Goal: Transaction & Acquisition: Purchase product/service

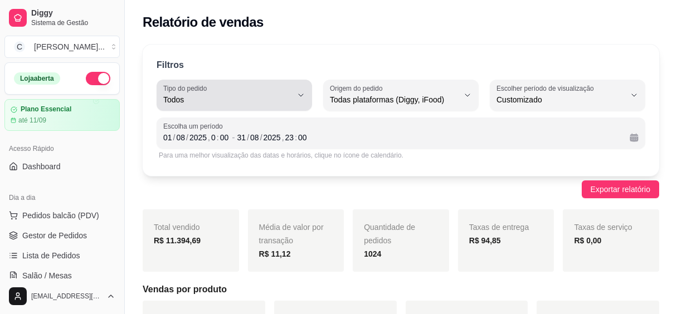
select select "ALL"
select select "-1"
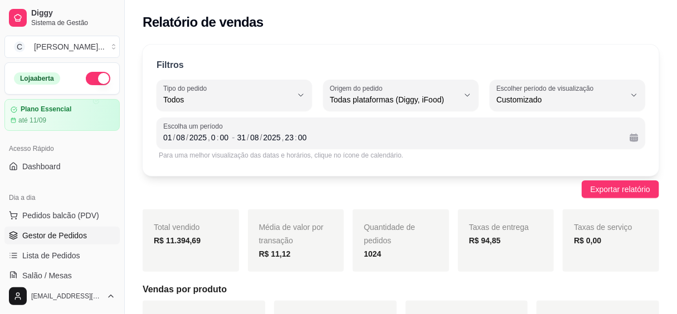
click at [71, 237] on span "Gestor de Pedidos" at bounding box center [54, 235] width 65 height 11
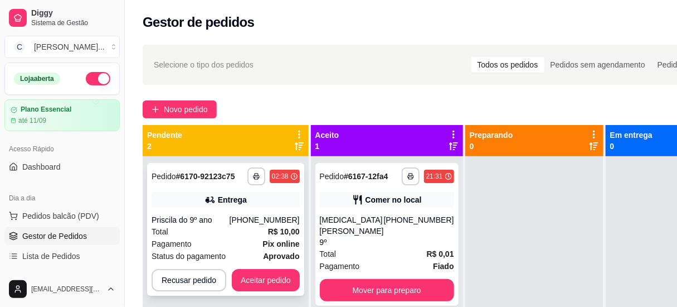
click at [254, 234] on div "Total R$ 10,00" at bounding box center [226, 231] width 148 height 12
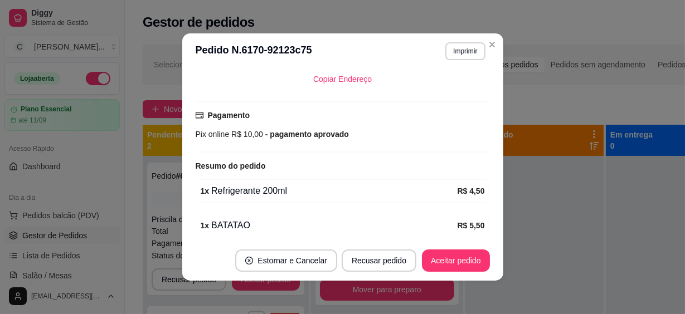
scroll to position [359, 0]
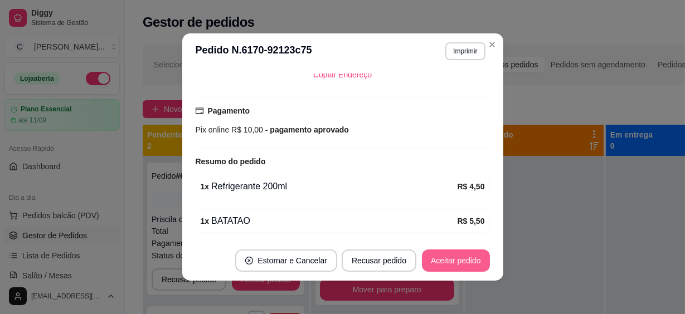
click at [442, 258] on button "Aceitar pedido" at bounding box center [456, 261] width 68 height 22
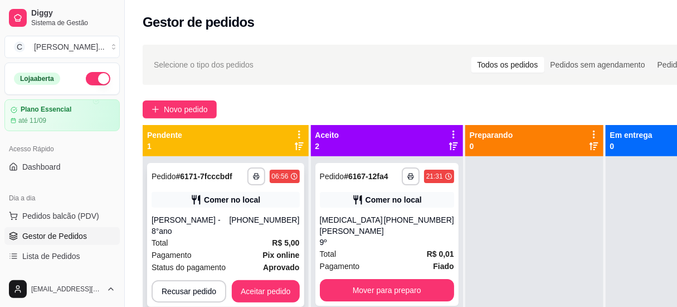
click at [215, 214] on div "[PERSON_NAME] - 8°ano" at bounding box center [191, 225] width 78 height 22
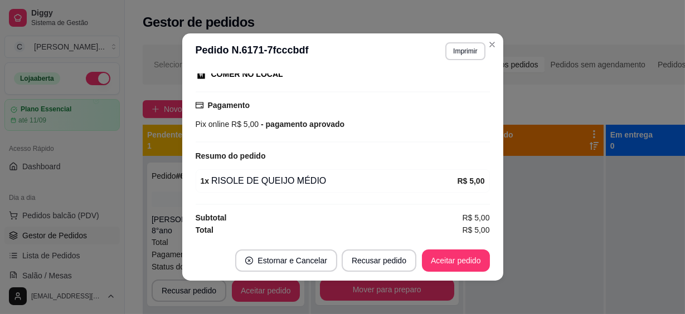
scroll to position [2, 0]
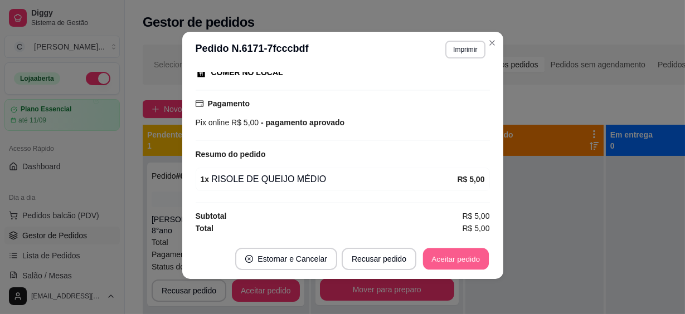
click at [448, 253] on button "Aceitar pedido" at bounding box center [456, 260] width 66 height 22
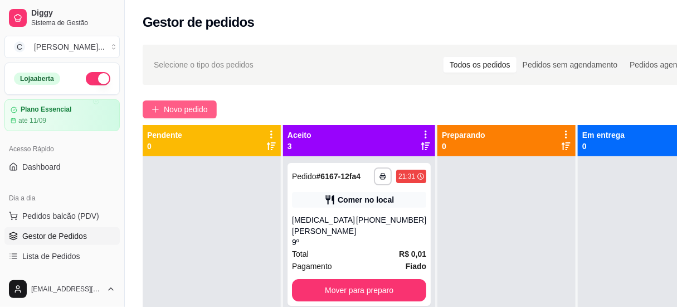
click at [180, 115] on span "Novo pedido" at bounding box center [186, 109] width 44 height 12
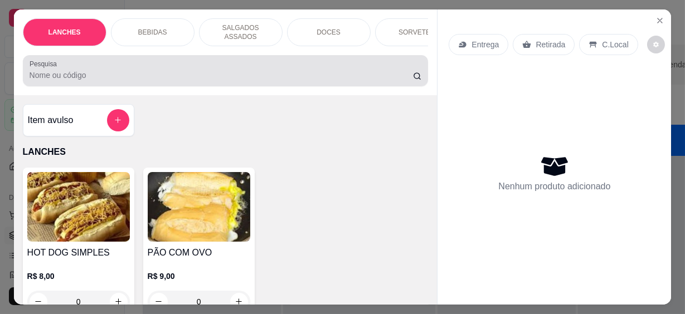
click at [94, 76] on div at bounding box center [226, 71] width 393 height 22
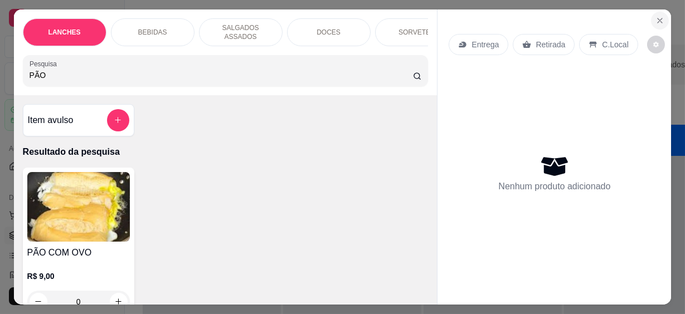
type input "PÃO"
click at [656, 16] on icon "Close" at bounding box center [660, 20] width 9 height 9
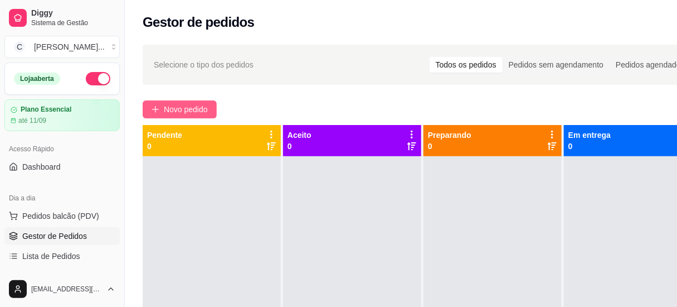
click at [201, 103] on span "Novo pedido" at bounding box center [186, 109] width 44 height 12
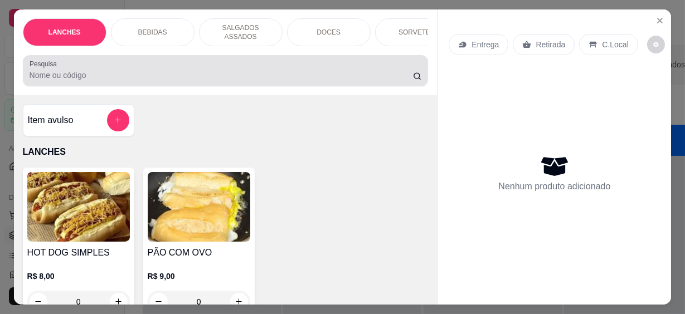
click at [184, 70] on input "Pesquisa" at bounding box center [222, 75] width 384 height 11
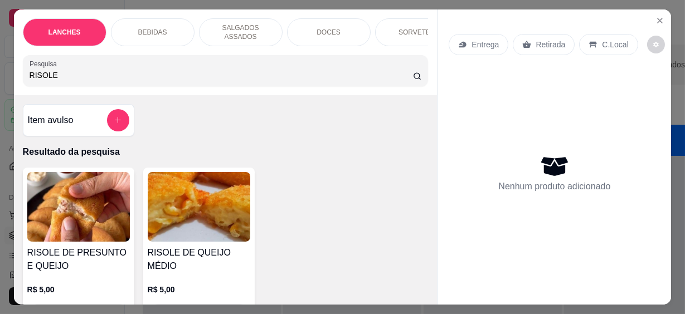
scroll to position [50, 0]
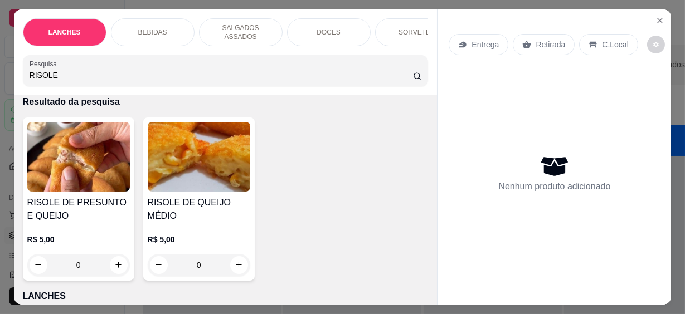
drag, startPoint x: 50, startPoint y: 66, endPoint x: 3, endPoint y: 66, distance: 46.3
click at [3, 66] on div "LANCHES BEBIDAS SALGADOS ASSADOS DOCES SORVETES SALGADINHOS SALGADOS DIVERSOS S…" at bounding box center [342, 157] width 685 height 314
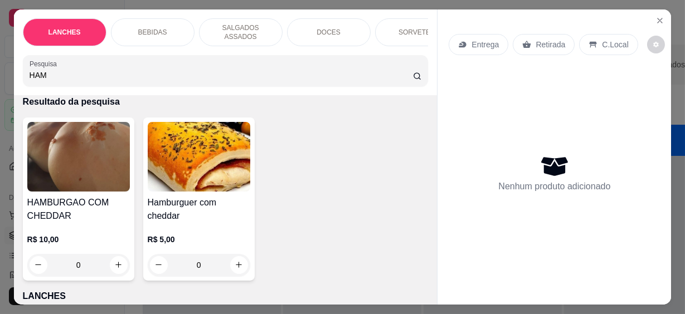
type input "HAM"
click at [240, 260] on button "increase-product-quantity" at bounding box center [238, 264] width 17 height 17
type input "1"
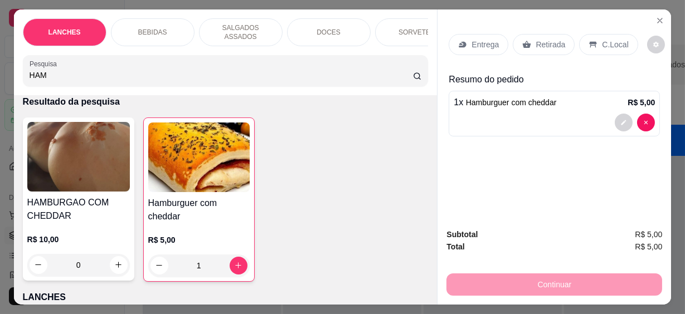
click at [607, 42] on p "C.Local" at bounding box center [615, 44] width 26 height 11
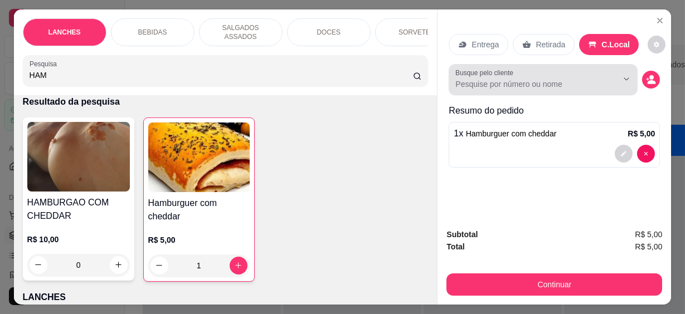
click at [570, 84] on input "Busque pelo cliente" at bounding box center [528, 84] width 144 height 11
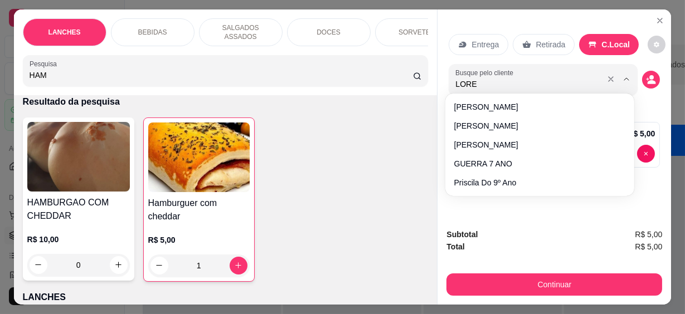
type input "[PERSON_NAME]"
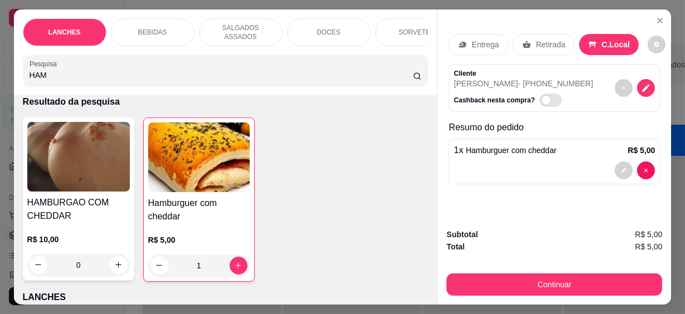
drag, startPoint x: 61, startPoint y: 73, endPoint x: -2, endPoint y: 74, distance: 63.0
click at [0, 74] on html "5 options available. 4 options available. Diggy Sistema de Gestão C Cantina Giu…" at bounding box center [342, 157] width 685 height 314
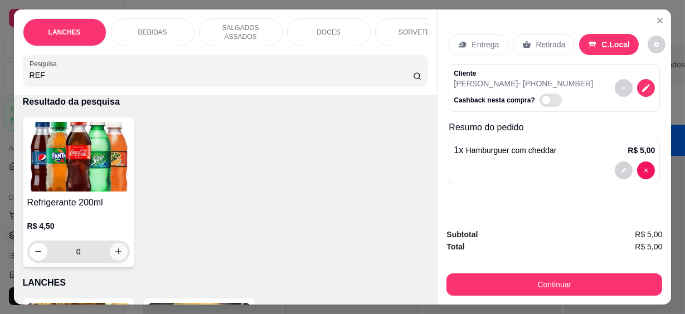
type input "REF"
click at [118, 248] on icon "increase-product-quantity" at bounding box center [118, 252] width 8 height 8
type input "1"
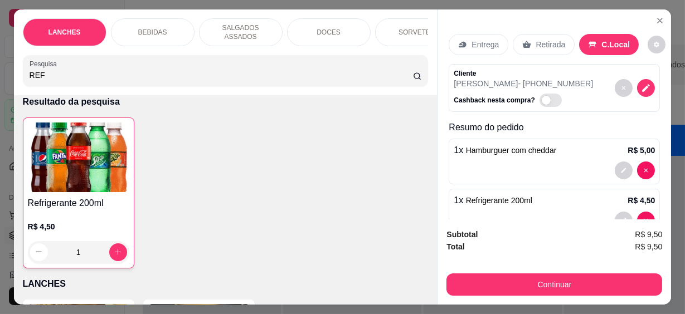
click at [607, 274] on div "Continuar" at bounding box center [555, 283] width 216 height 25
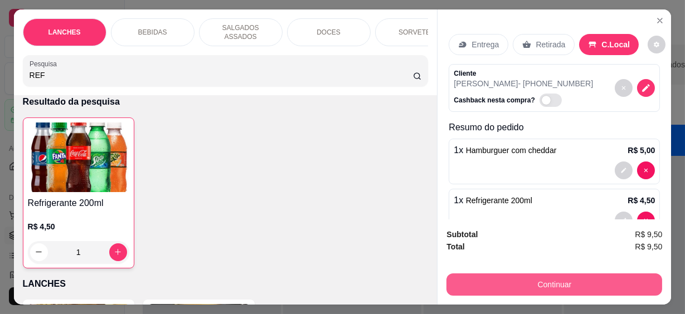
click at [607, 275] on button "Continuar" at bounding box center [555, 285] width 216 height 22
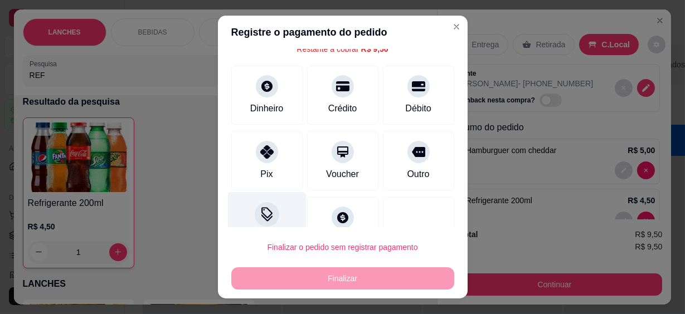
click at [272, 219] on div "Desconto" at bounding box center [266, 224] width 79 height 65
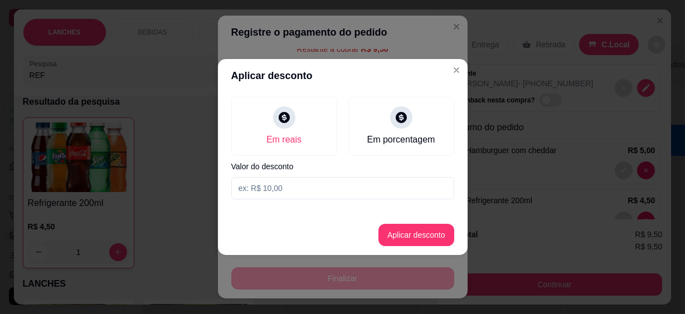
click at [296, 184] on input at bounding box center [342, 188] width 223 height 22
type input "9,49"
click at [439, 240] on button "Aplicar desconto" at bounding box center [417, 235] width 76 height 22
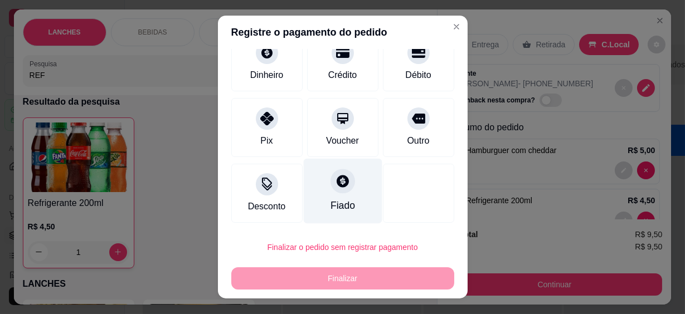
click at [342, 192] on div "Fiado" at bounding box center [342, 191] width 79 height 65
type input "R$ 0,00"
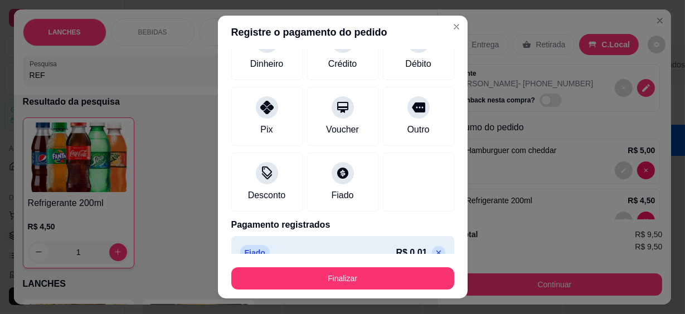
scroll to position [84, 0]
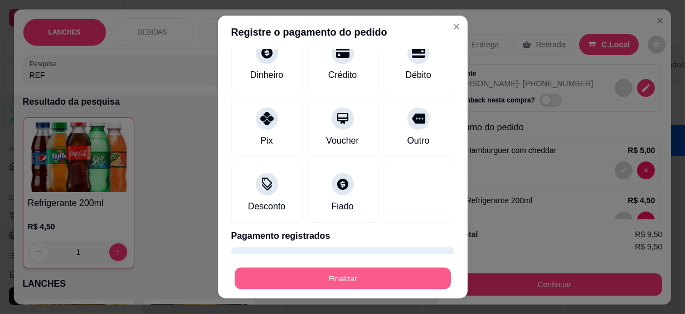
click at [358, 278] on button "Finalizar" at bounding box center [343, 279] width 216 height 22
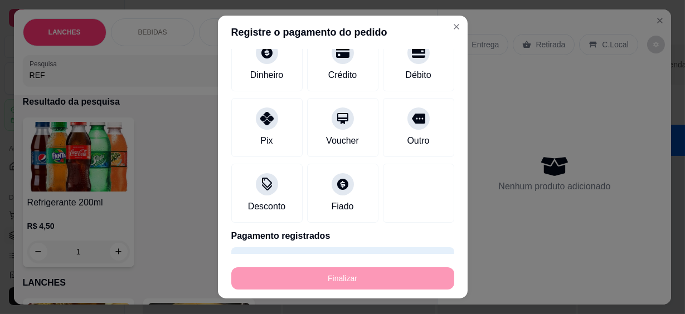
type input "0"
type input "-R$ 9,50"
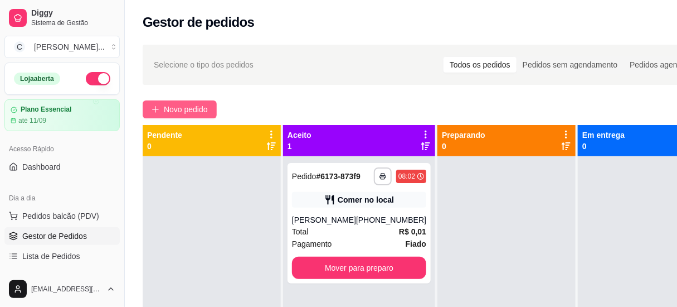
click at [183, 107] on span "Novo pedido" at bounding box center [186, 109] width 44 height 12
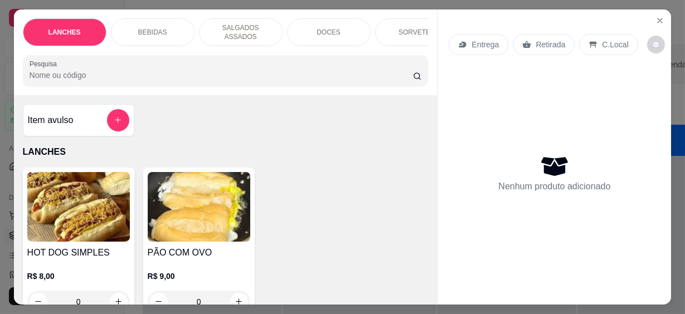
click at [153, 70] on input "Pesquisa" at bounding box center [222, 75] width 384 height 11
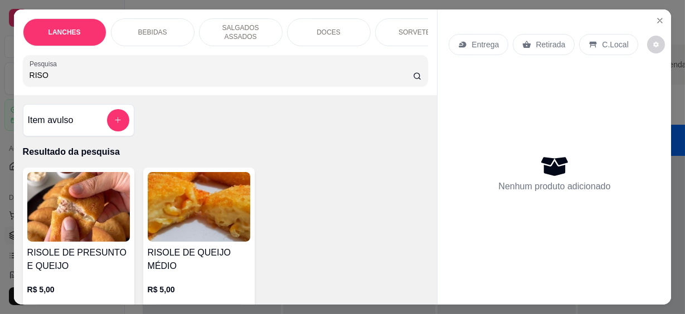
scroll to position [101, 0]
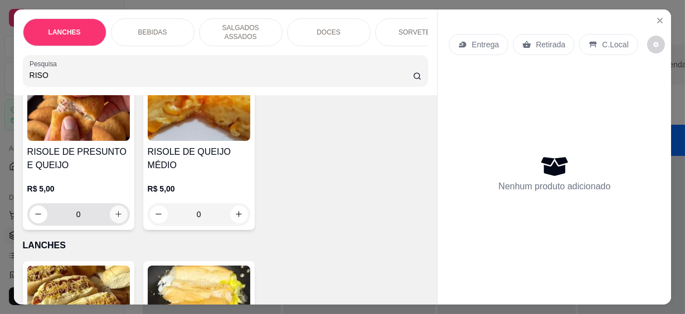
type input "RISO"
click at [119, 212] on button "increase-product-quantity" at bounding box center [119, 215] width 18 height 18
type input "1"
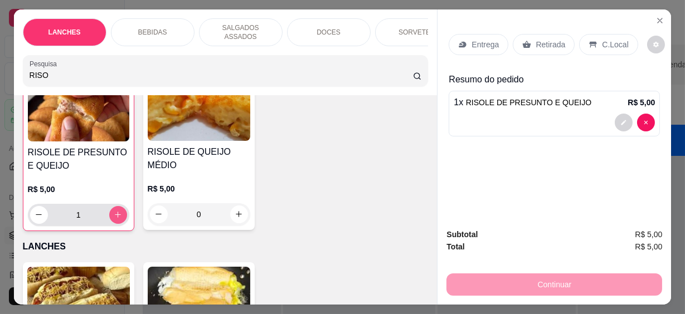
scroll to position [101, 0]
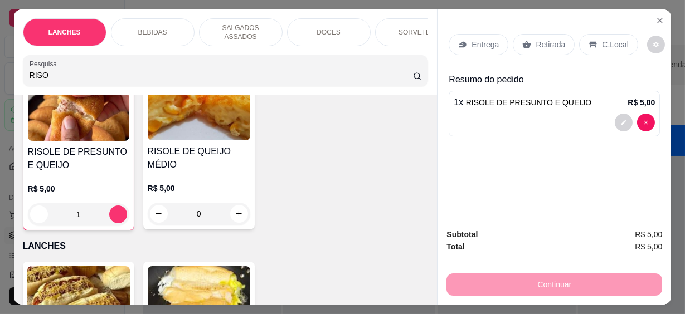
click at [0, 73] on html "**********" at bounding box center [342, 157] width 685 height 314
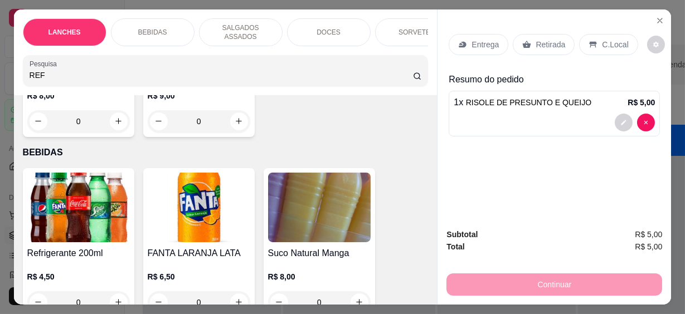
scroll to position [413, 0]
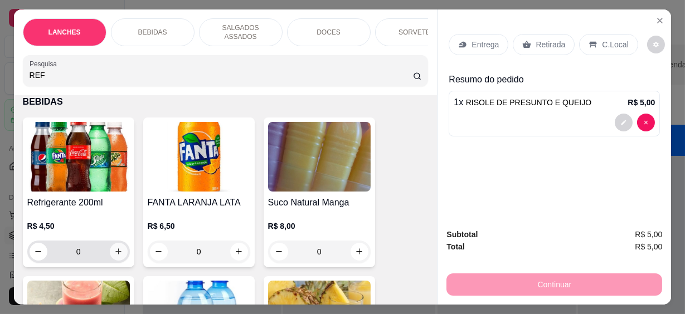
type input "REF"
click at [119, 246] on button "increase-product-quantity" at bounding box center [119, 252] width 18 height 18
type input "1"
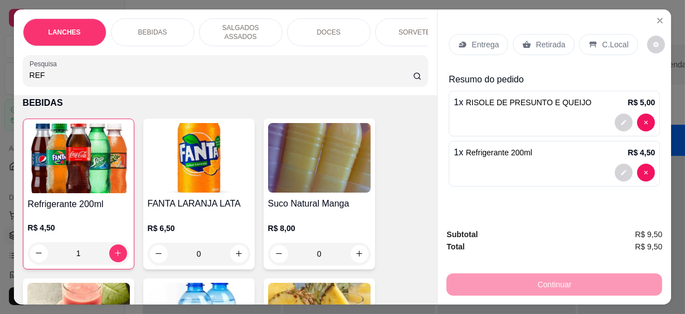
scroll to position [413, 0]
click at [590, 34] on div "C.Local" at bounding box center [608, 44] width 59 height 21
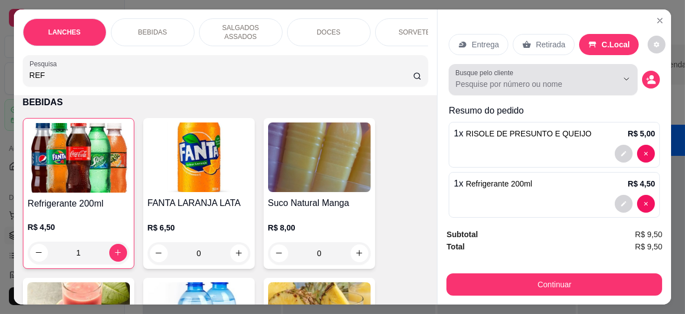
click at [582, 79] on input "Busque pelo cliente" at bounding box center [528, 84] width 144 height 11
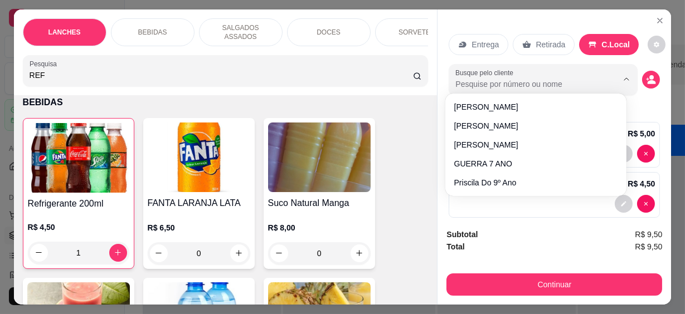
click at [584, 79] on input "Busque pelo cliente" at bounding box center [528, 84] width 144 height 11
type input "MARIZ"
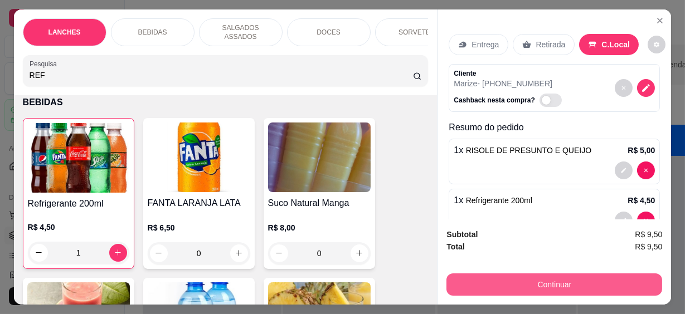
click at [557, 284] on button "Continuar" at bounding box center [555, 285] width 216 height 22
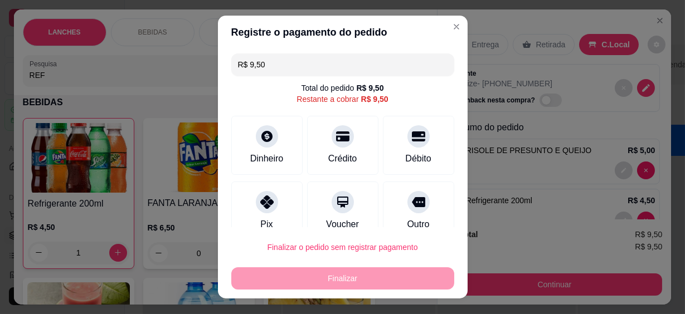
scroll to position [84, 0]
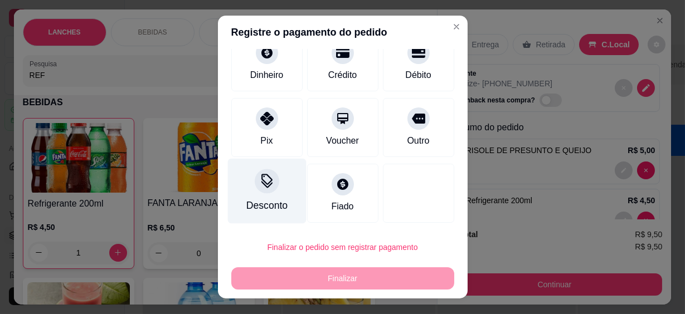
click at [270, 186] on div at bounding box center [267, 182] width 25 height 25
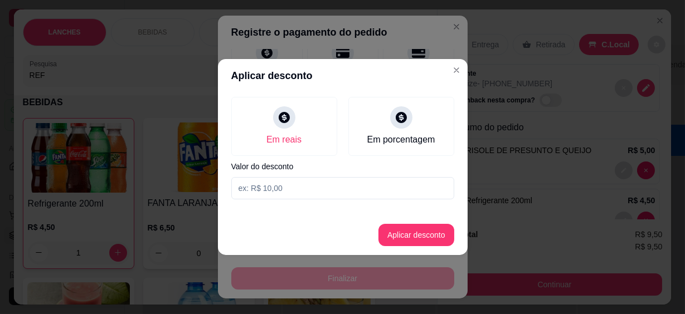
click at [267, 183] on input at bounding box center [342, 188] width 223 height 22
type input "9,49"
click at [430, 234] on button "Aplicar desconto" at bounding box center [416, 236] width 73 height 22
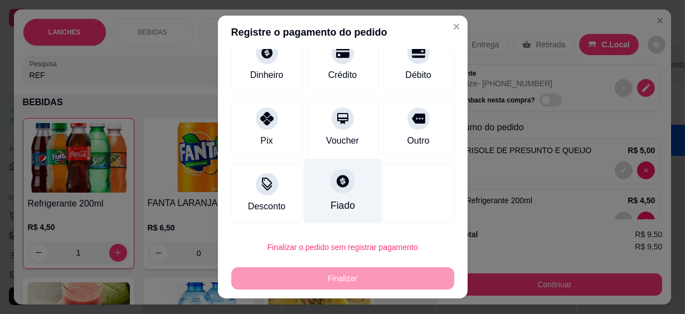
click at [338, 192] on div "Fiado" at bounding box center [342, 191] width 79 height 65
type input "R$ 0,00"
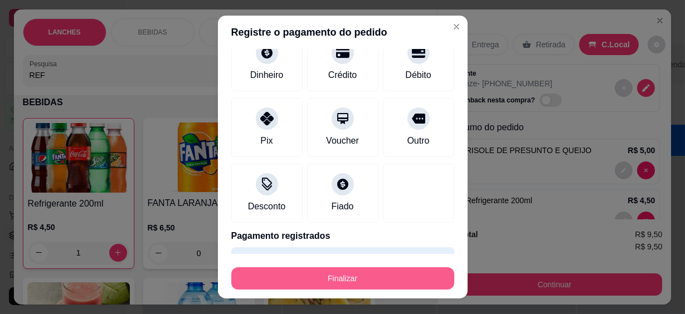
click at [359, 276] on button "Finalizar" at bounding box center [342, 279] width 223 height 22
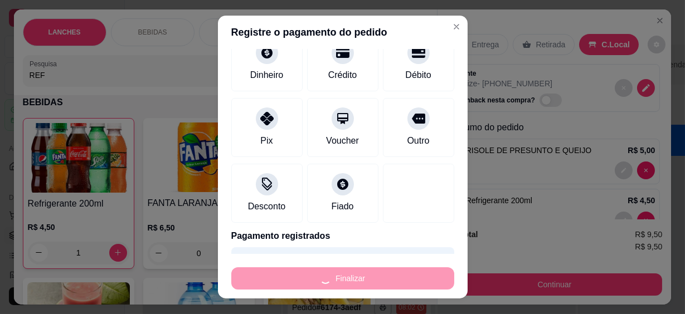
type input "0"
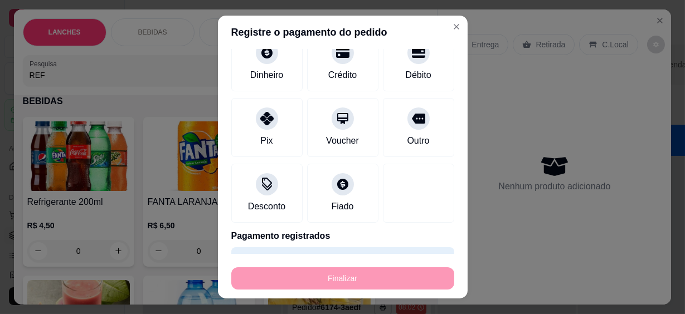
type input "-R$ 9,50"
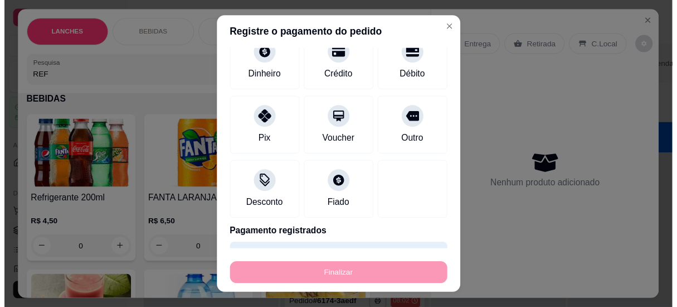
scroll to position [413, 0]
